Goal: Task Accomplishment & Management: Manage account settings

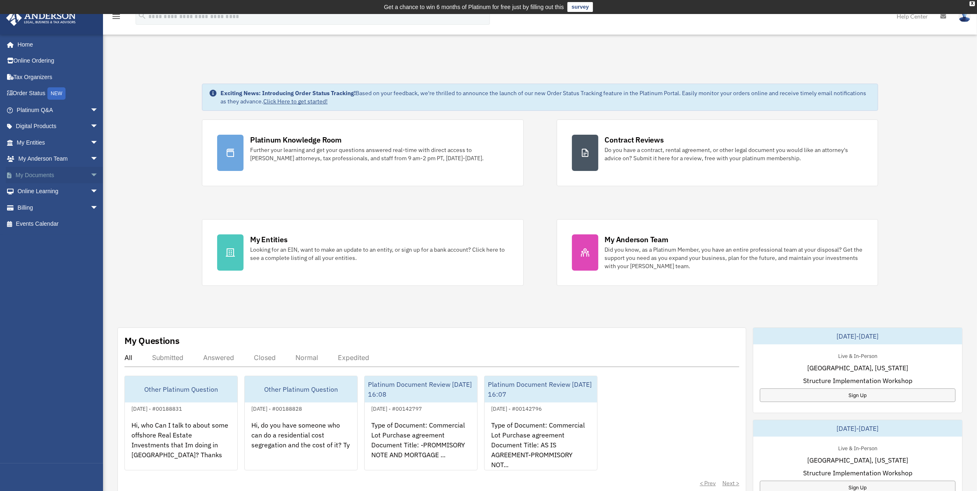
click at [47, 176] on link "My Documents arrow_drop_down" at bounding box center [58, 175] width 105 height 16
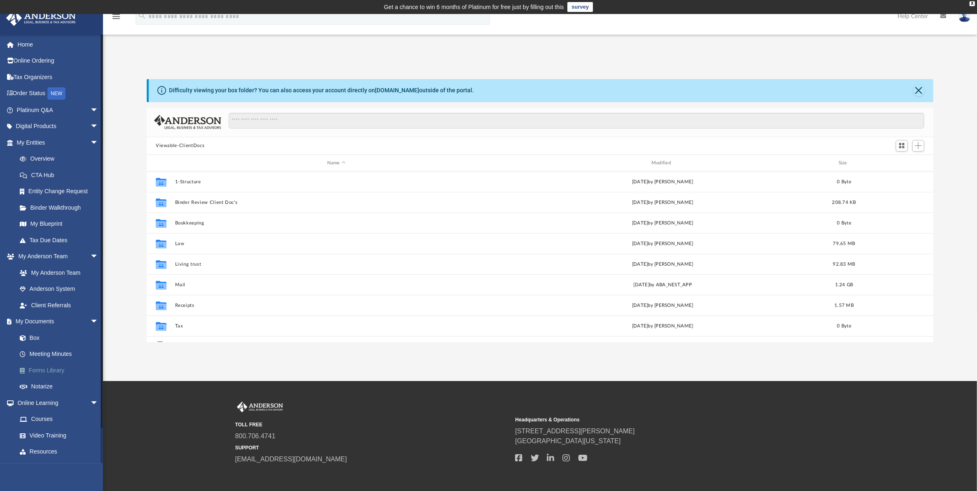
scroll to position [179, 779]
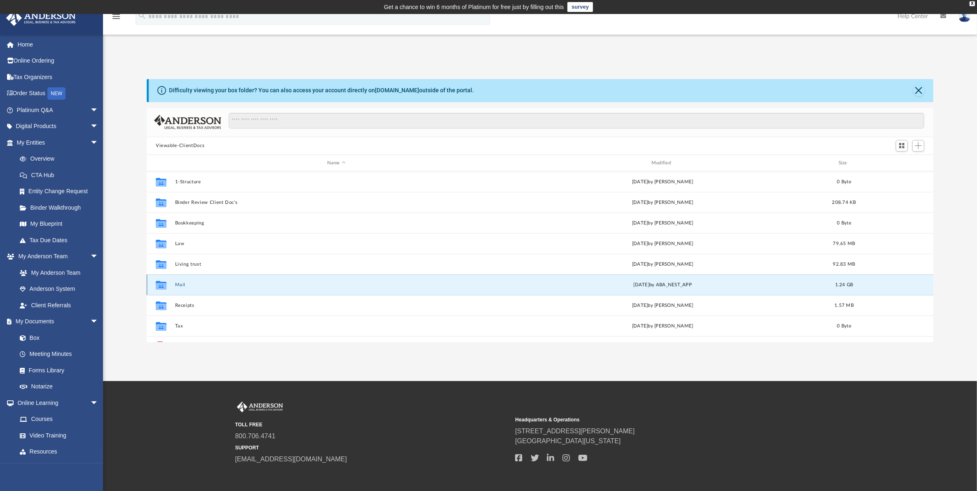
click at [178, 282] on button "Mail" at bounding box center [336, 284] width 323 height 5
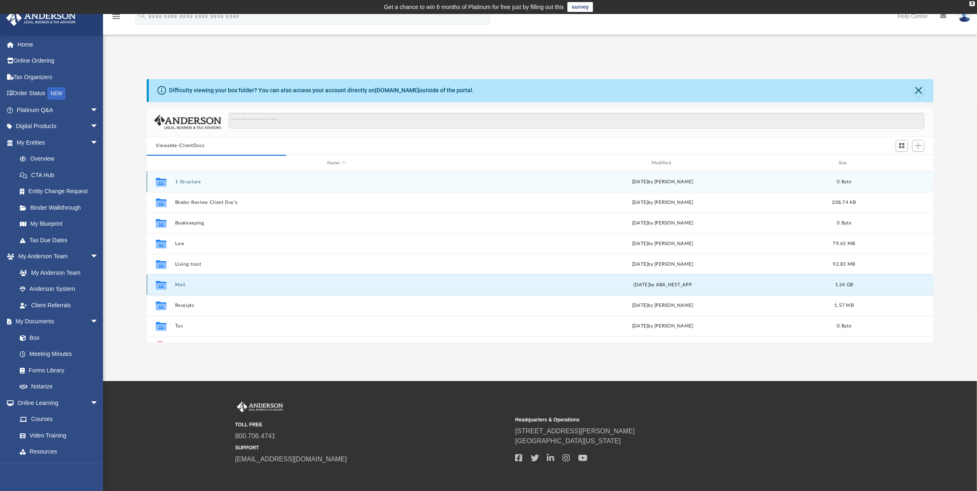
scroll to position [154, 779]
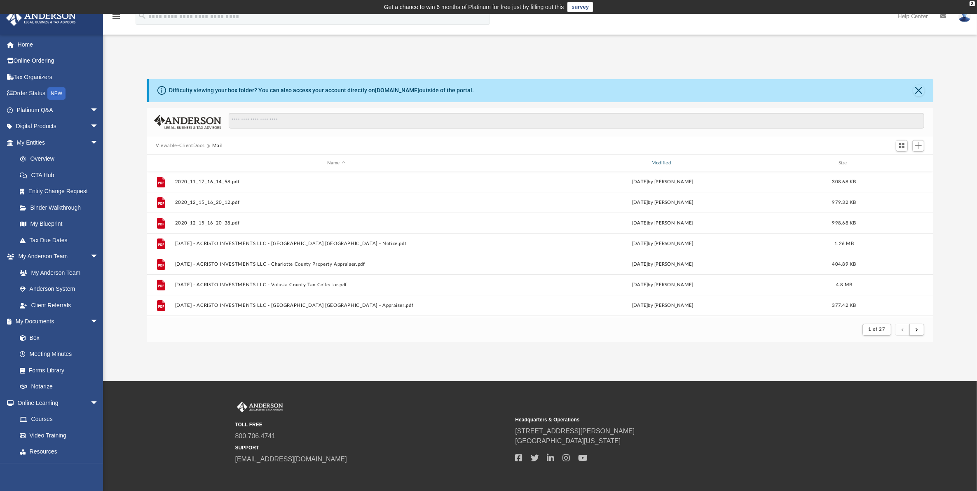
click at [672, 159] on div "Modified" at bounding box center [662, 162] width 323 height 7
click at [667, 159] on div "Modified" at bounding box center [662, 162] width 323 height 7
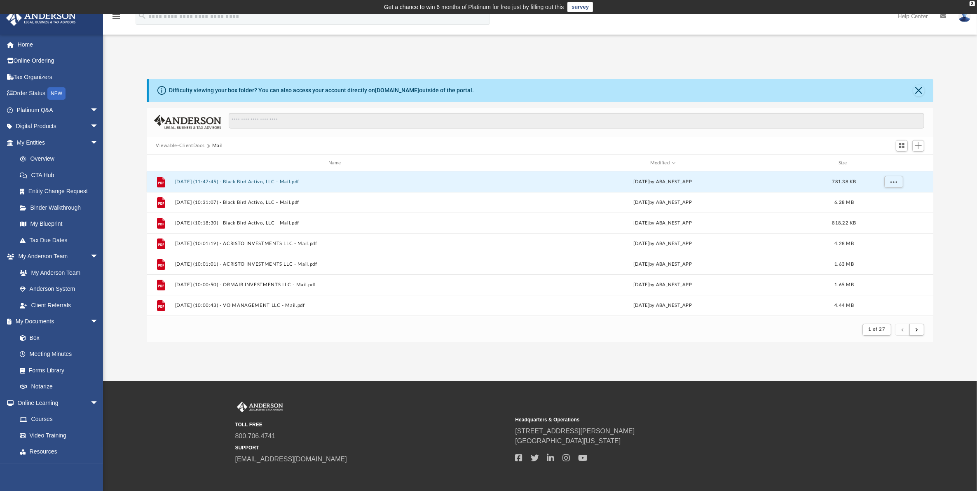
click at [241, 180] on button "[DATE] (11:47:45) - Black Bird Activo, LLC - Mail.pdf" at bounding box center [336, 181] width 323 height 5
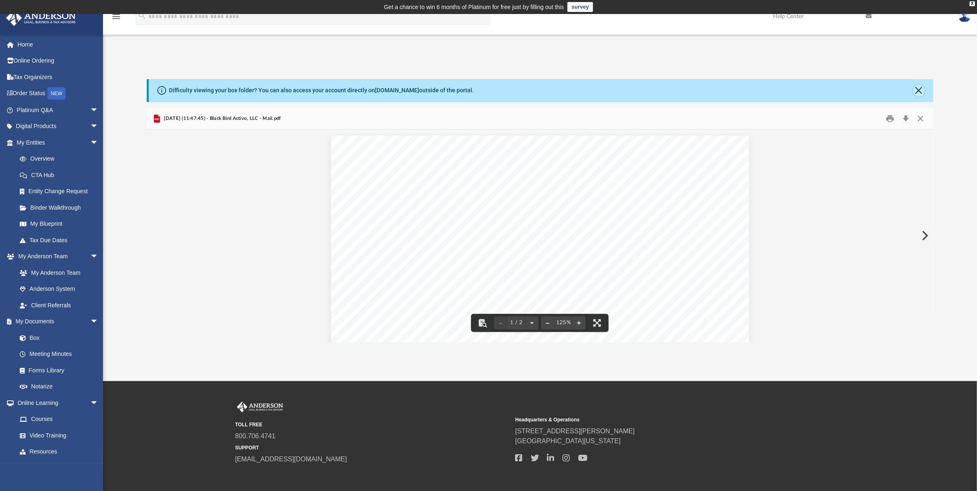
click at [919, 89] on button "Close" at bounding box center [919, 91] width 12 height 12
